Goal: Task Accomplishment & Management: Complete application form

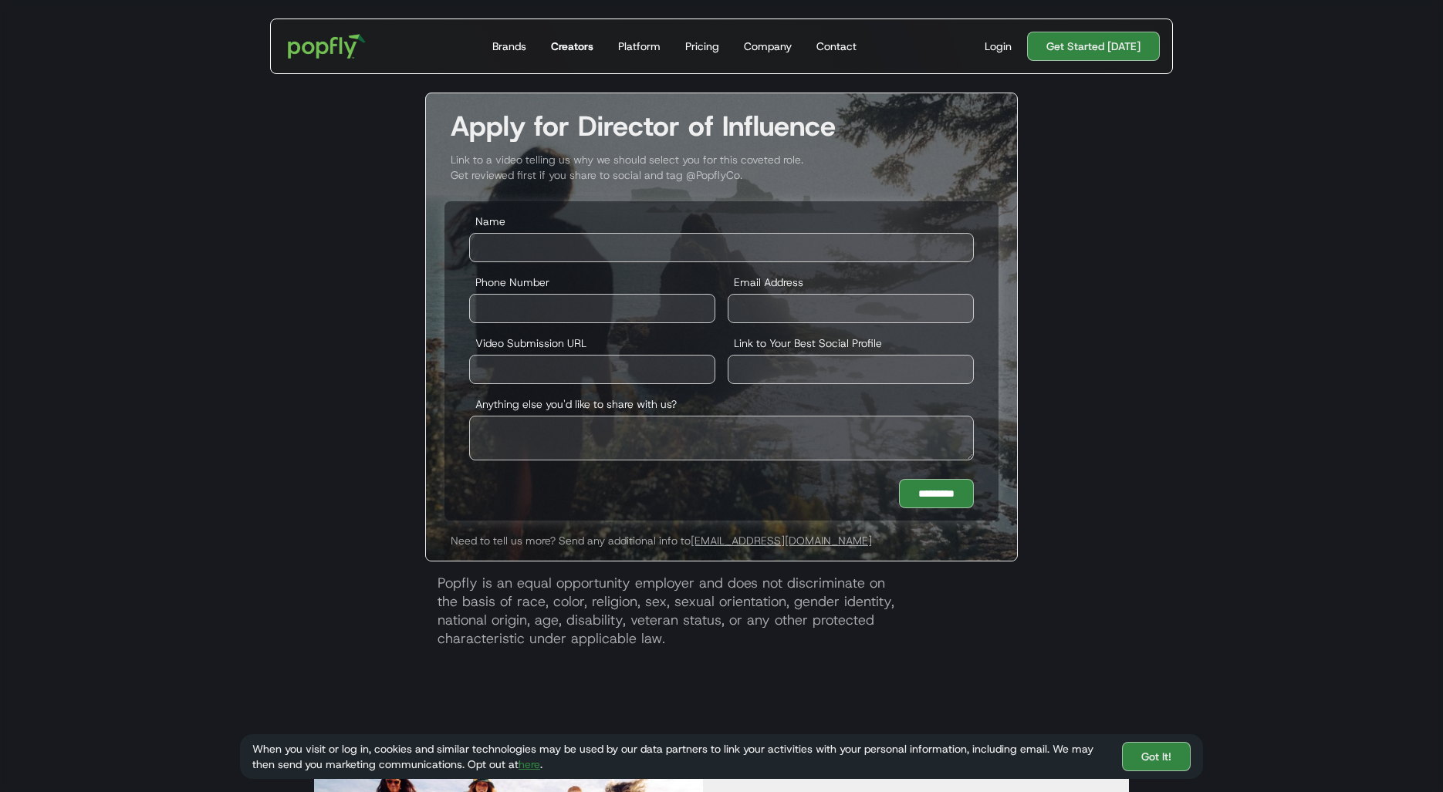
click at [575, 49] on div "Creators" at bounding box center [572, 46] width 42 height 15
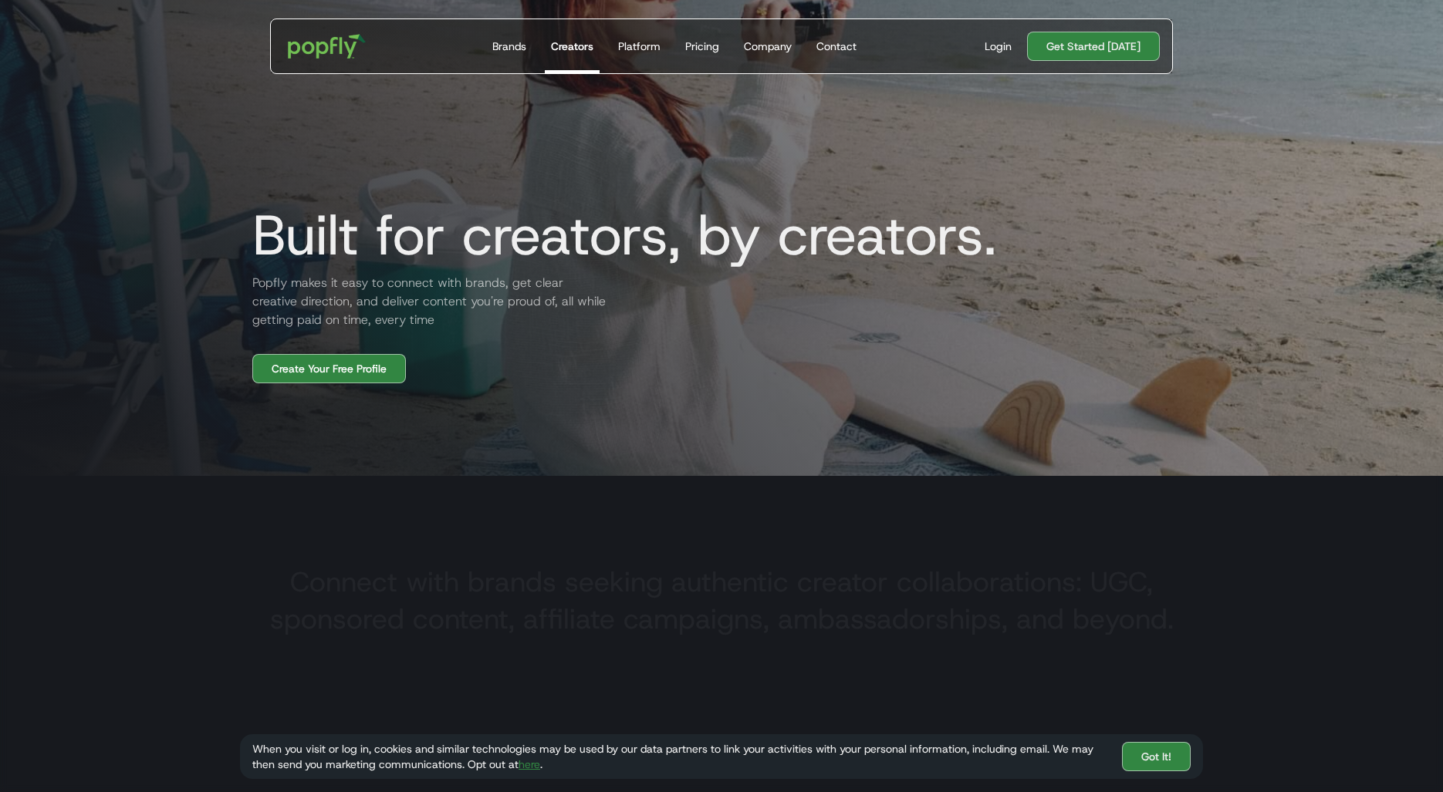
scroll to position [308, 0]
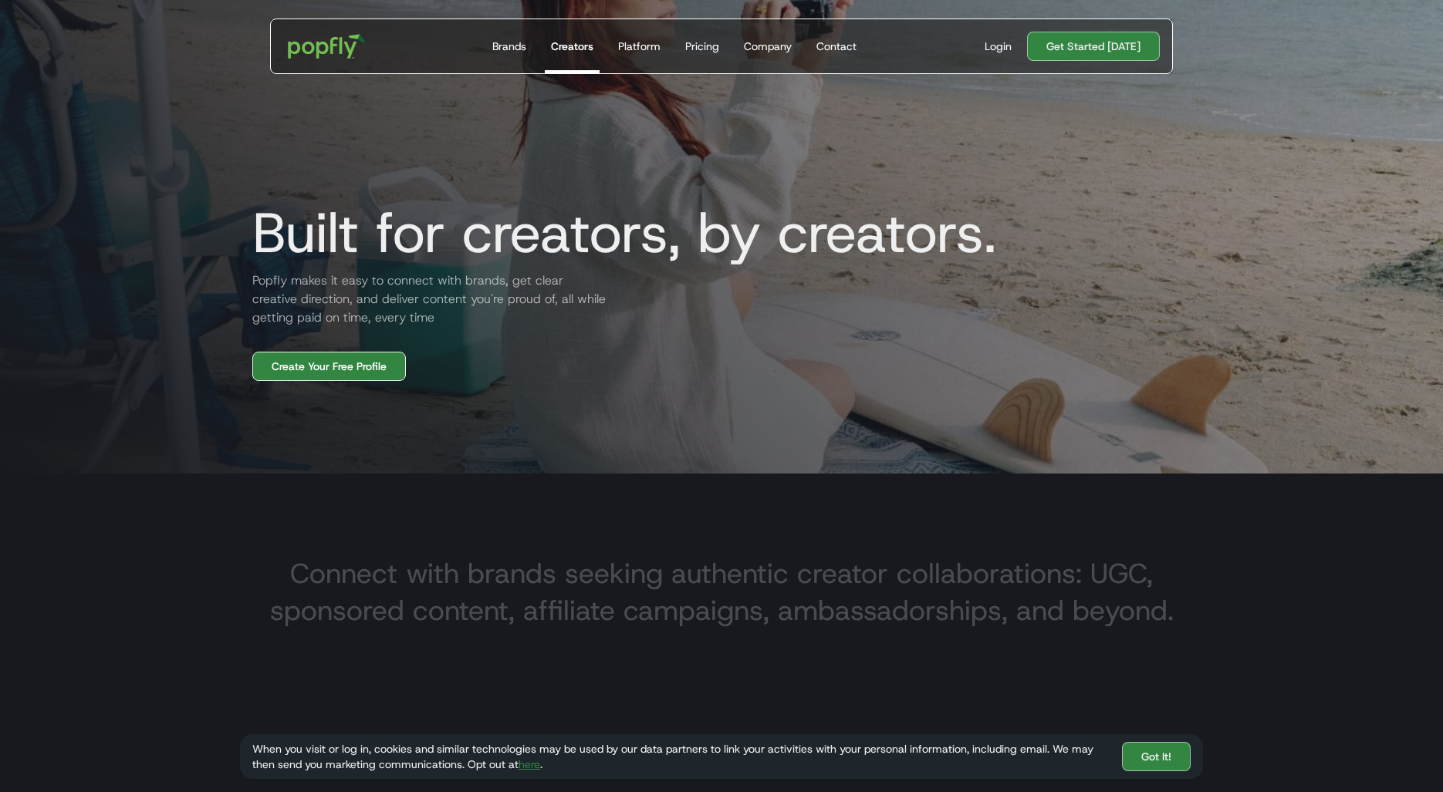
click at [329, 372] on link "Create Your Free Profile" at bounding box center [329, 366] width 154 height 29
click at [589, 55] on link "Creators" at bounding box center [572, 46] width 55 height 54
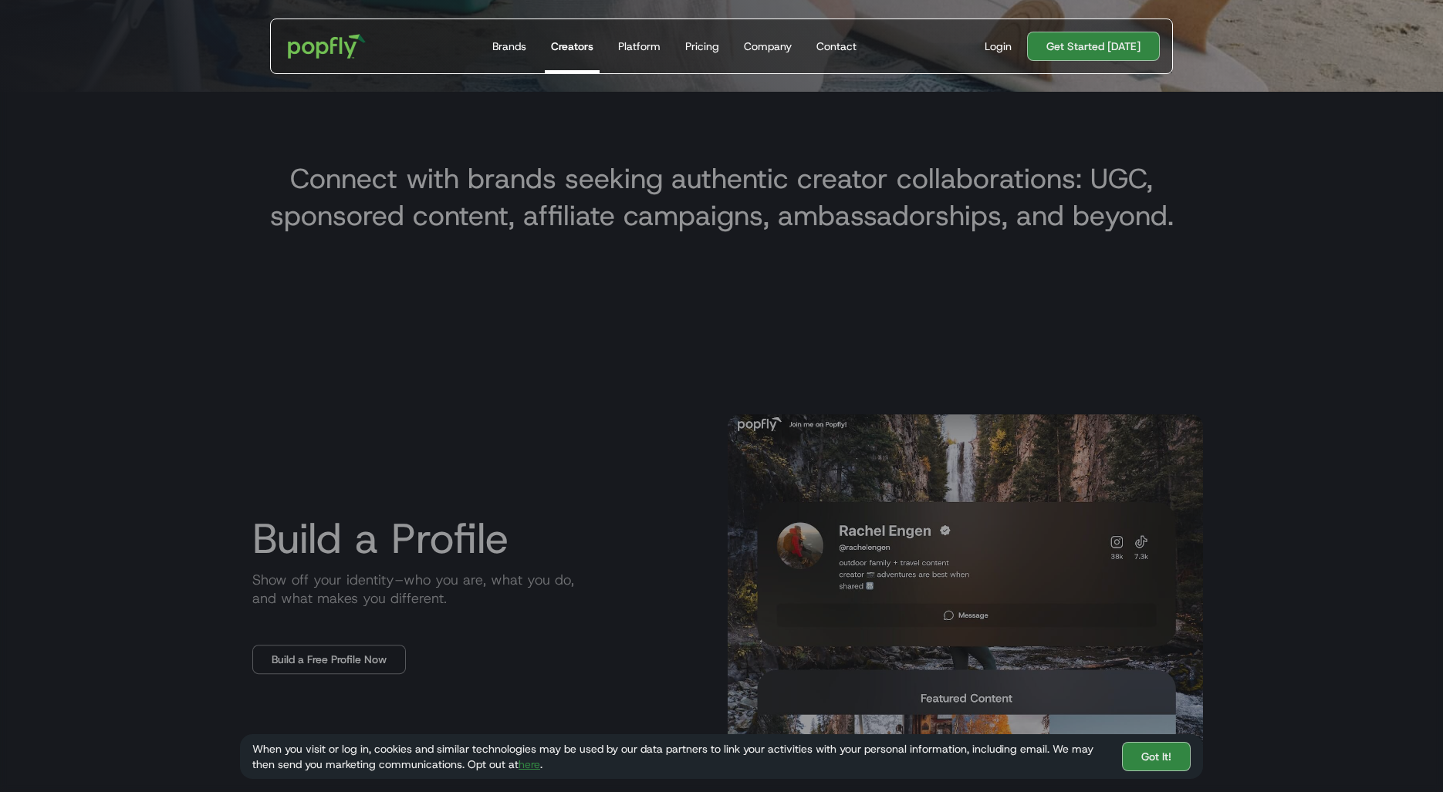
scroll to position [737, 0]
